Goal: Information Seeking & Learning: Learn about a topic

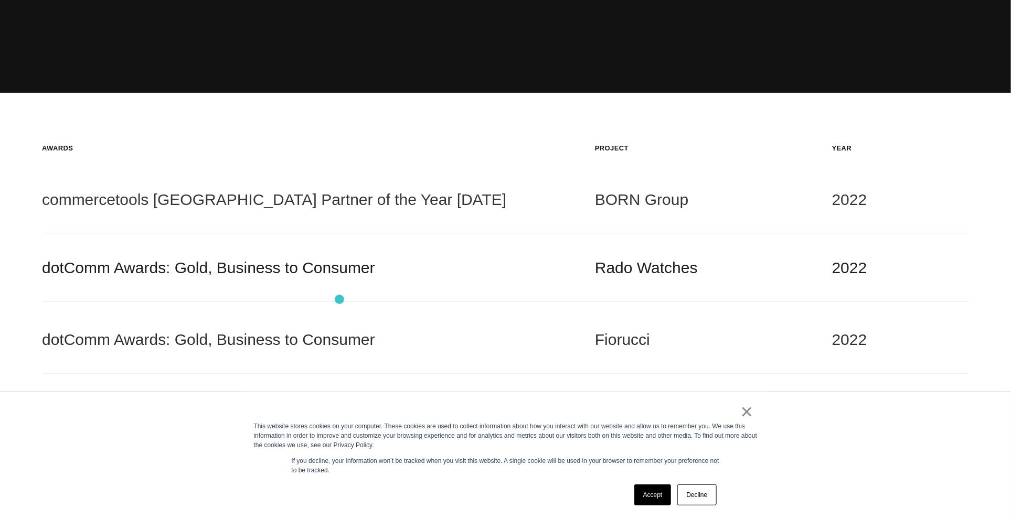
scroll to position [151, 0]
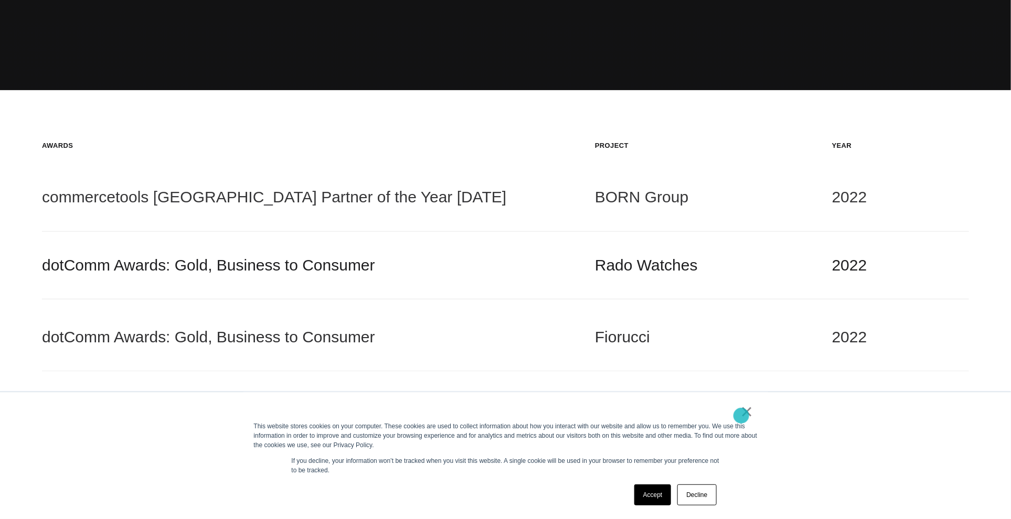
click at [741, 416] on link "×" at bounding box center [747, 411] width 13 height 9
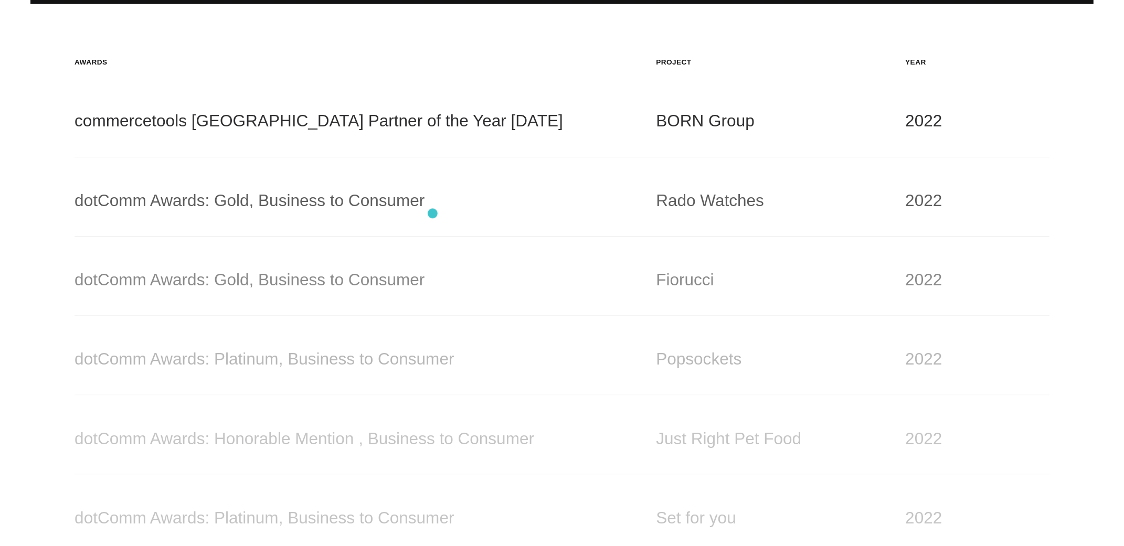
scroll to position [0, 0]
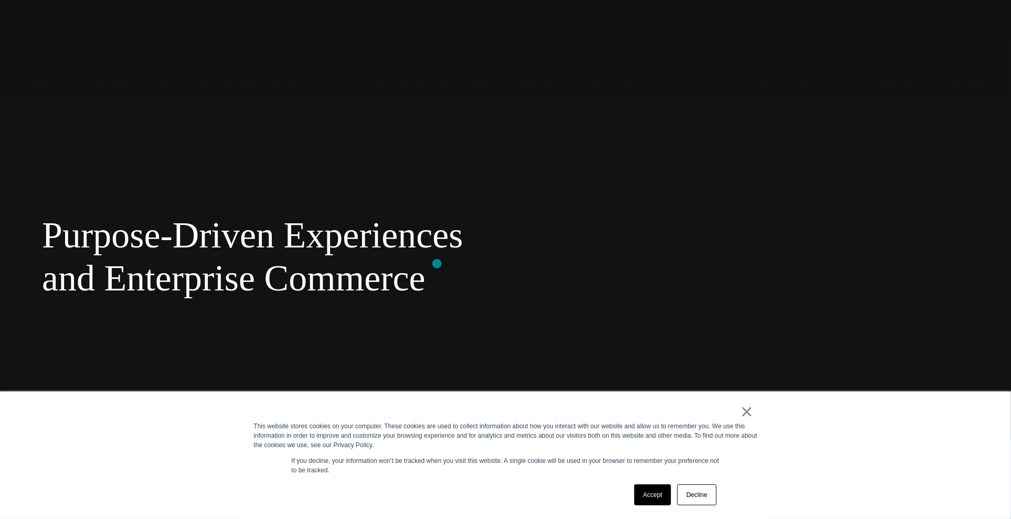
scroll to position [85, 0]
click at [654, 498] on link "Accept" at bounding box center [652, 495] width 37 height 21
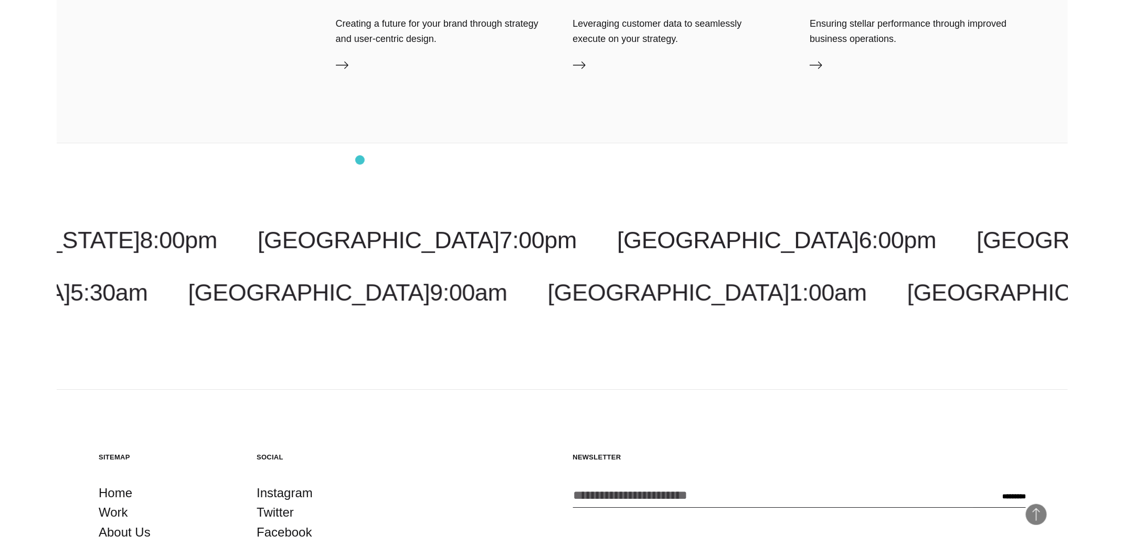
scroll to position [3649, 0]
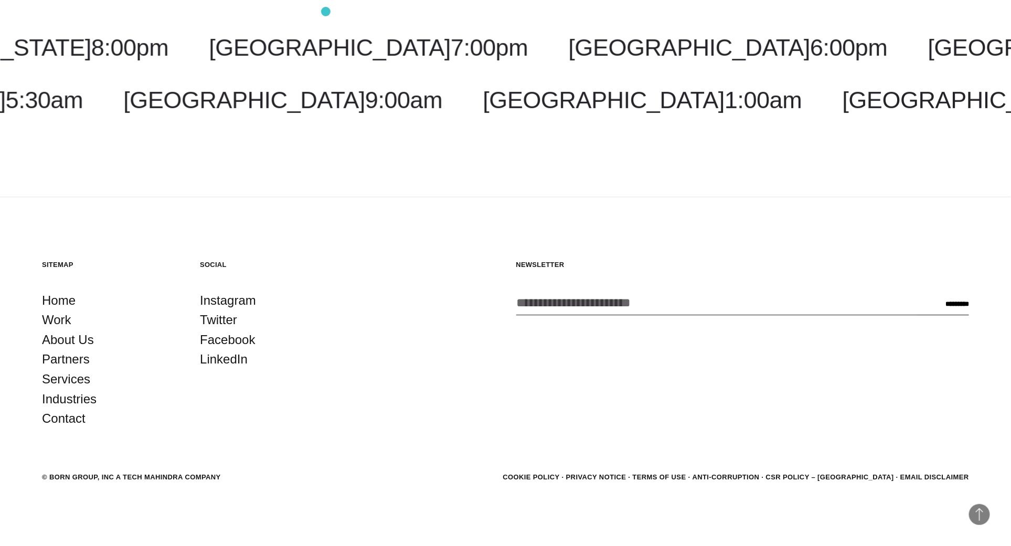
drag, startPoint x: 349, startPoint y: 117, endPoint x: 326, endPoint y: 12, distance: 108.1
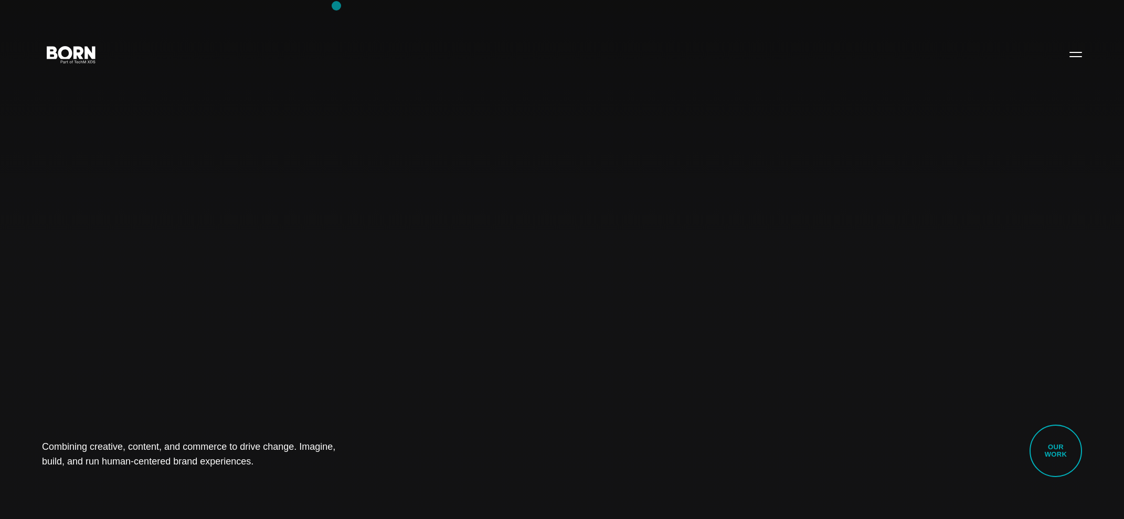
drag, startPoint x: 416, startPoint y: 158, endPoint x: 336, endPoint y: 6, distance: 171.8
click at [0, 0] on div "Combining creative, content, and commerce to drive change. Imagine, build, and …" at bounding box center [562, 259] width 1124 height 519
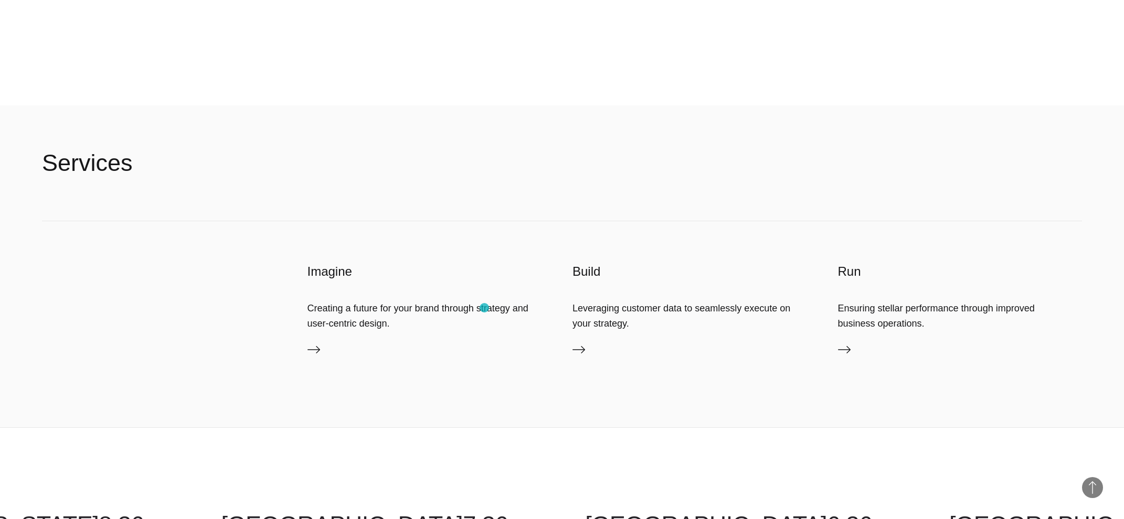
scroll to position [3011, 0]
click at [853, 352] on link "Services" at bounding box center [960, 352] width 245 height 17
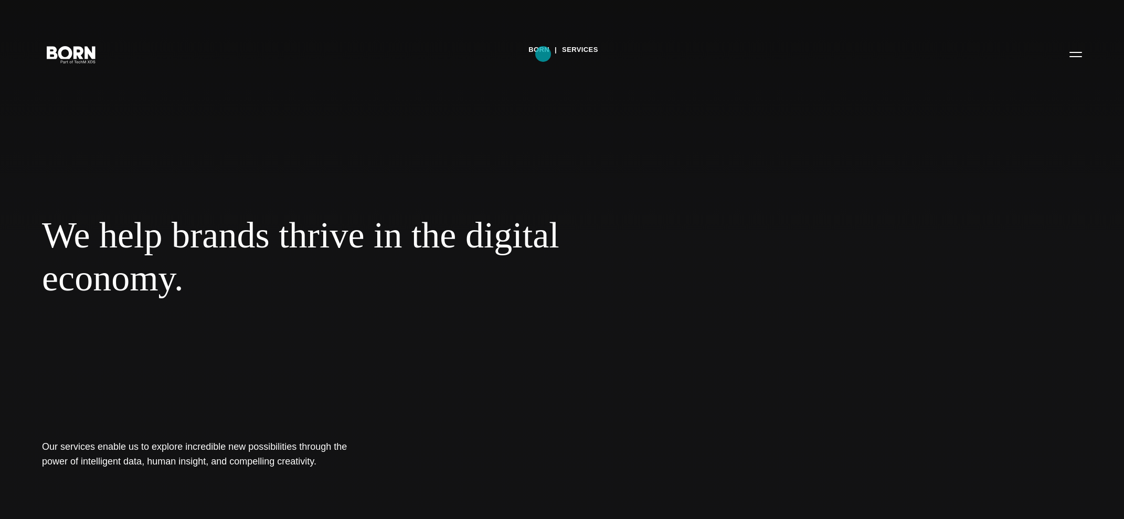
click at [543, 54] on link "BORN" at bounding box center [538, 50] width 21 height 16
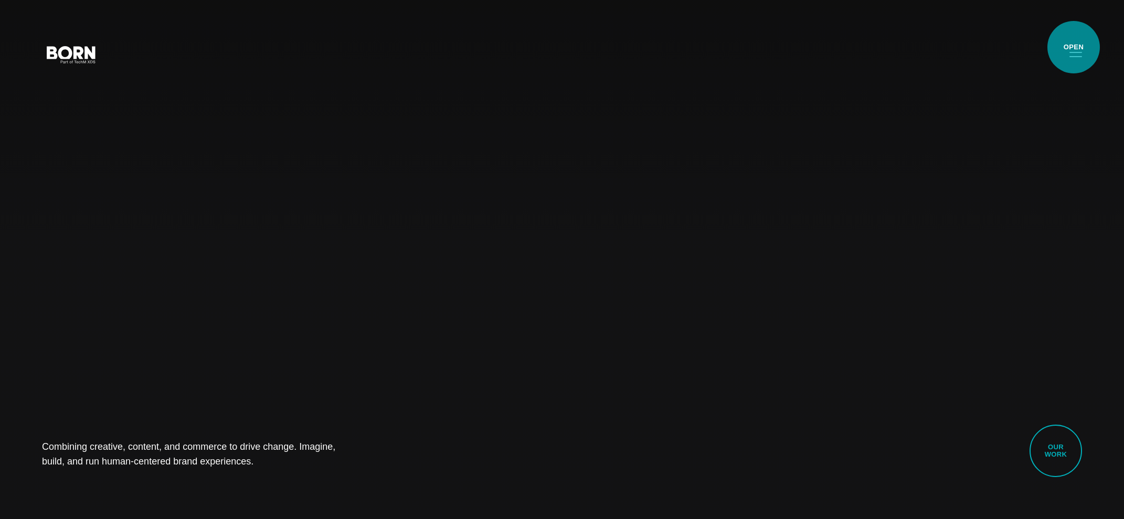
click at [1068, 50] on button "Primary Menu" at bounding box center [1075, 54] width 25 height 22
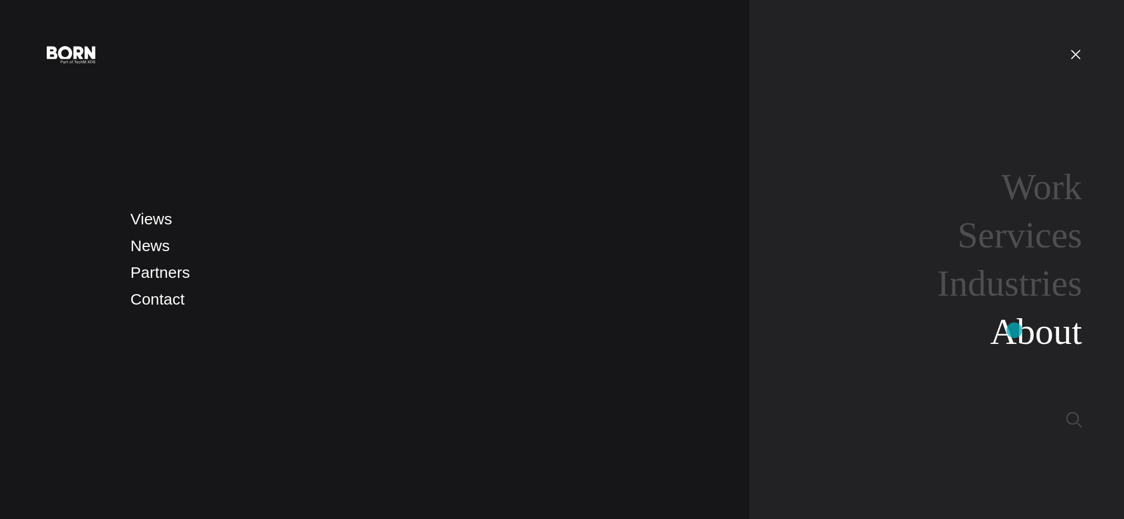
click at [1014, 331] on link "About" at bounding box center [1036, 332] width 92 height 40
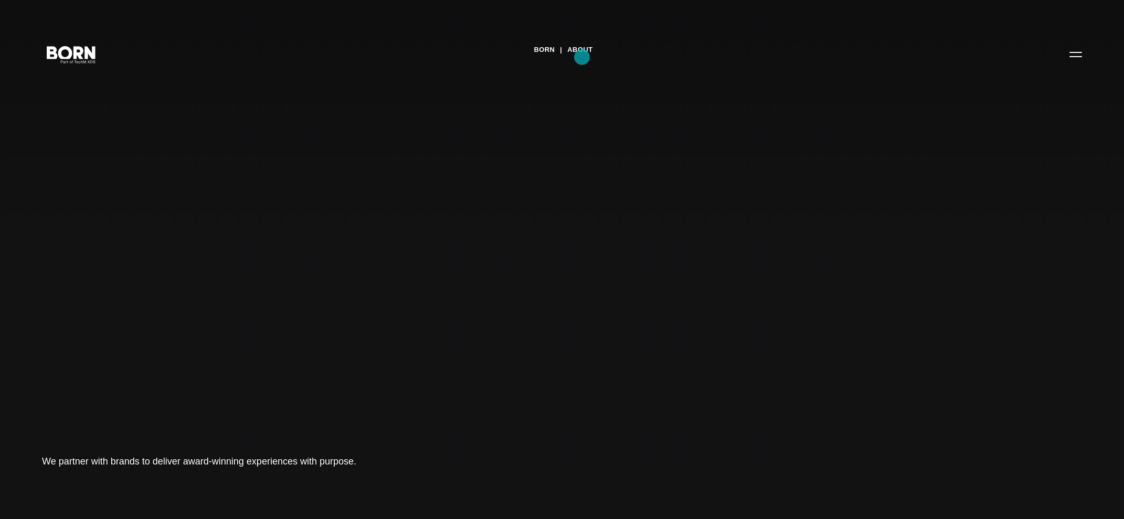
click at [582, 57] on link "About" at bounding box center [579, 50] width 25 height 16
click at [1076, 52] on button "Primary Menu" at bounding box center [1075, 54] width 25 height 22
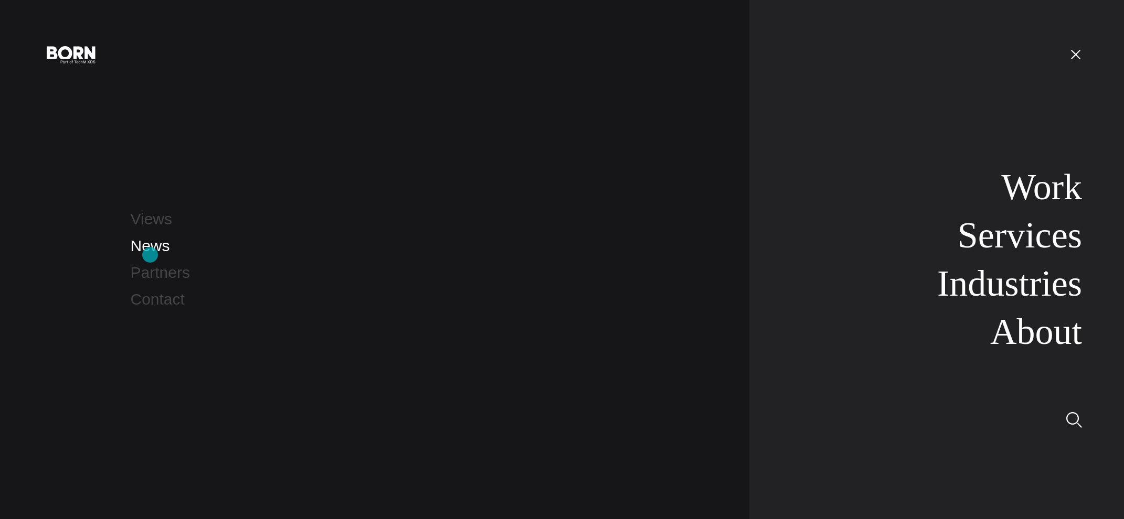
click at [150, 254] on link "News" at bounding box center [150, 245] width 39 height 17
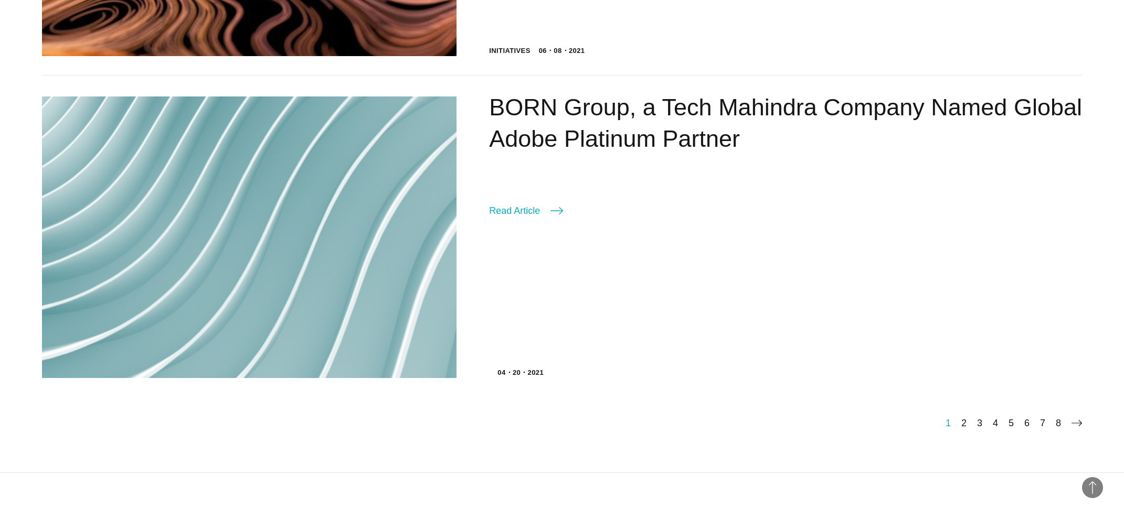
scroll to position [2206, 0]
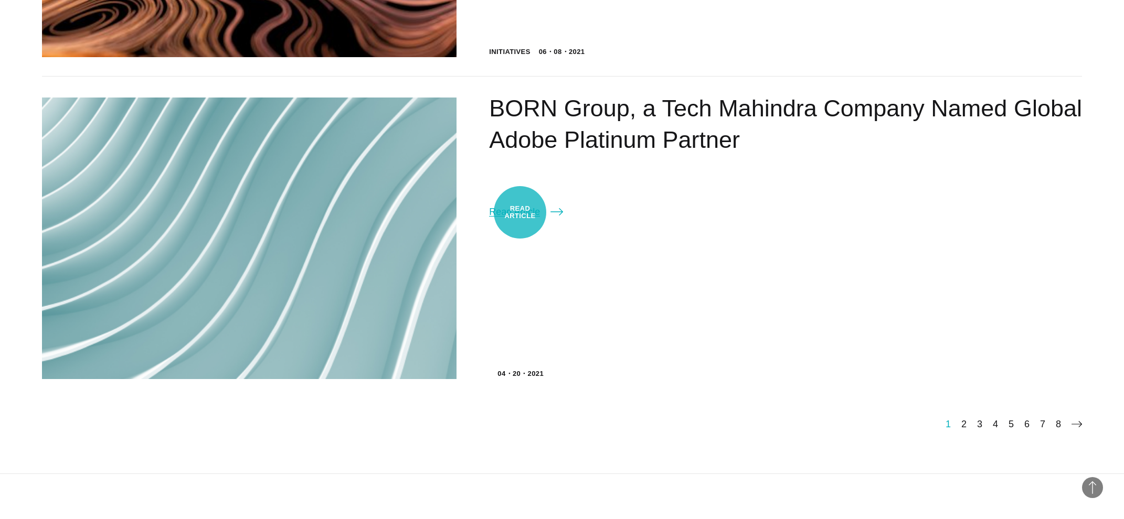
click at [520, 213] on link "Read Article" at bounding box center [526, 212] width 74 height 15
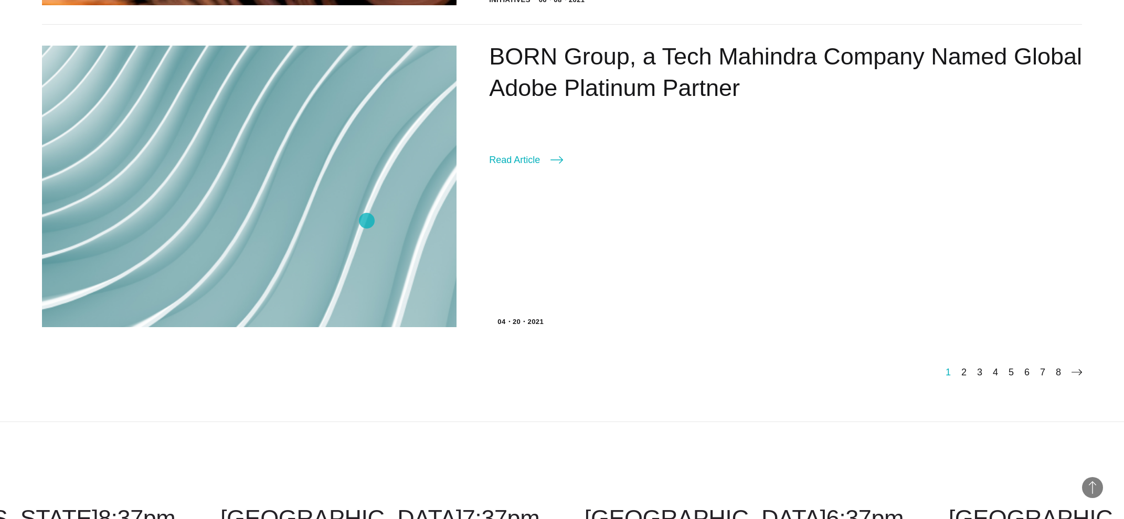
scroll to position [2300, 0]
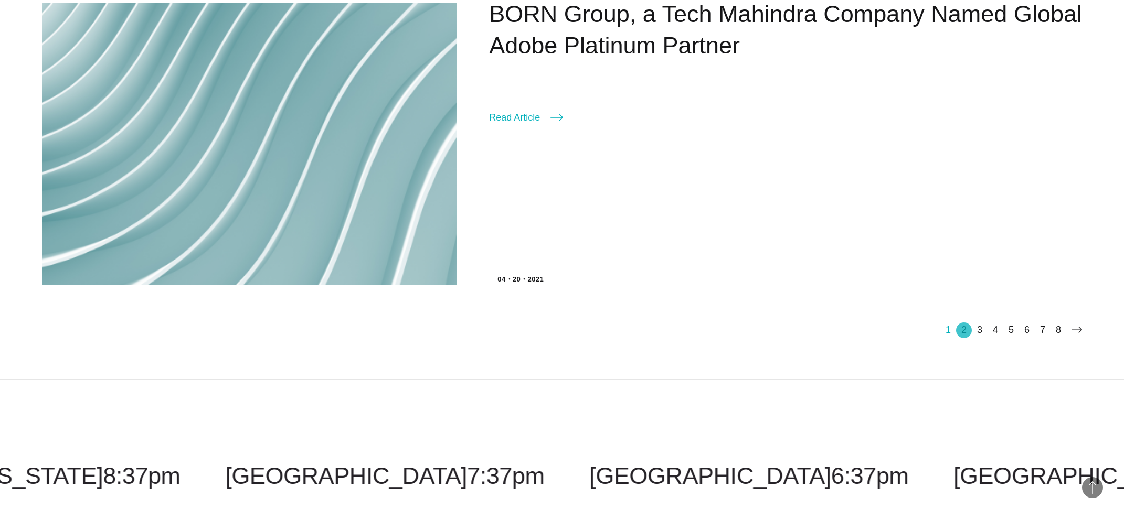
click at [964, 330] on link "2" at bounding box center [963, 330] width 5 height 10
